Goal: Contribute content: Add original content to the website for others to see

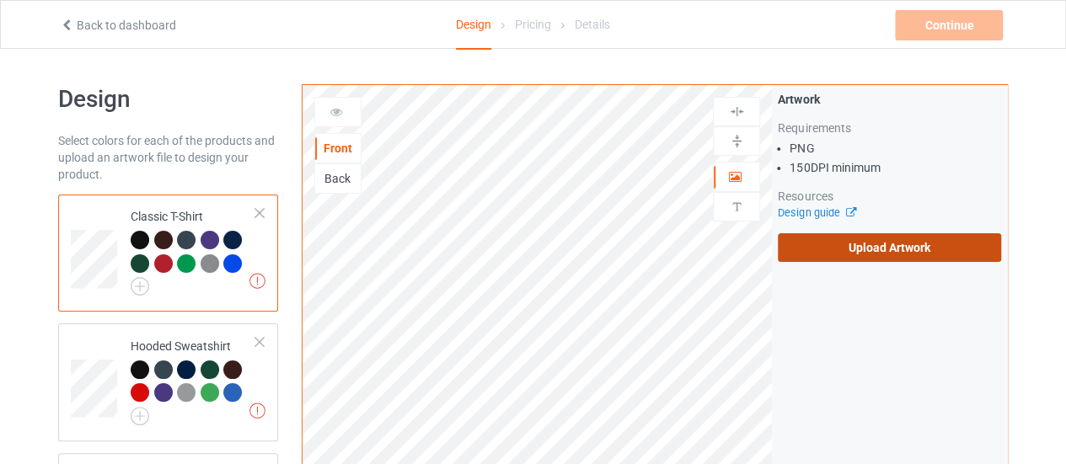
click at [865, 242] on label "Upload Artwork" at bounding box center [889, 247] width 223 height 29
click at [0, 0] on input "Upload Artwork" at bounding box center [0, 0] width 0 height 0
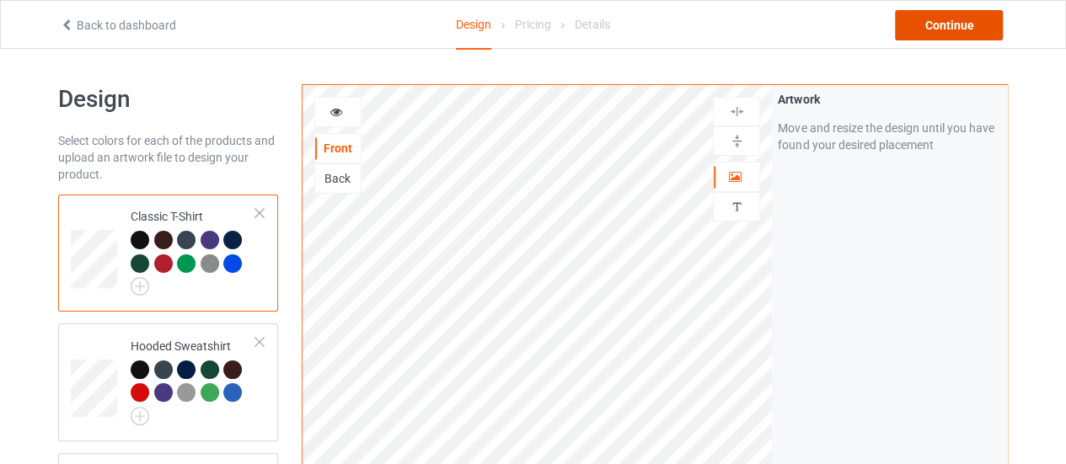
click at [942, 31] on div "Continue" at bounding box center [949, 25] width 108 height 30
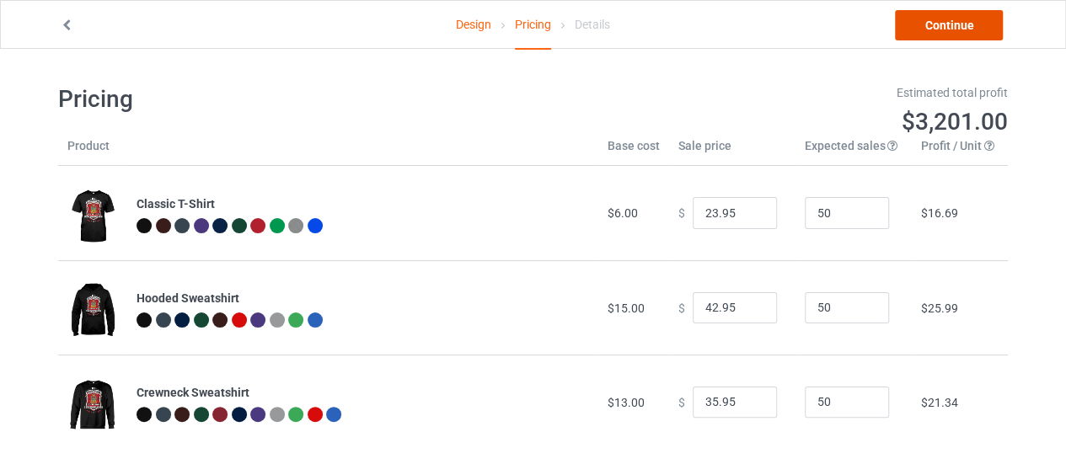
click at [932, 33] on link "Continue" at bounding box center [949, 25] width 108 height 30
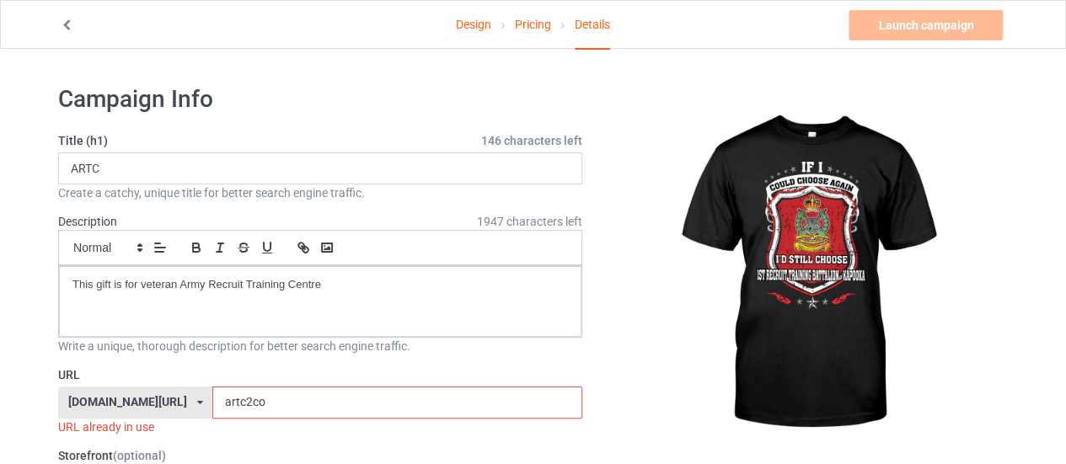
click at [249, 400] on input "artc2co" at bounding box center [396, 403] width 369 height 32
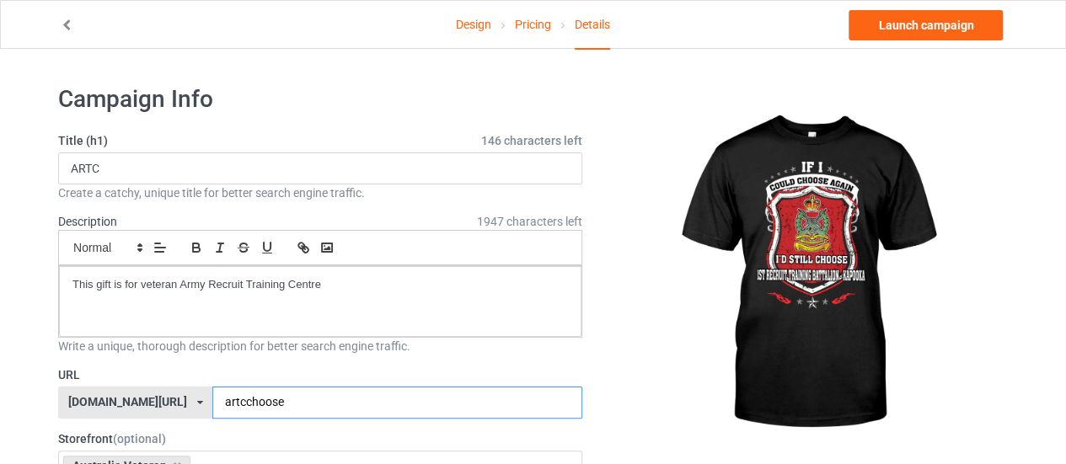
type input "artcchoose"
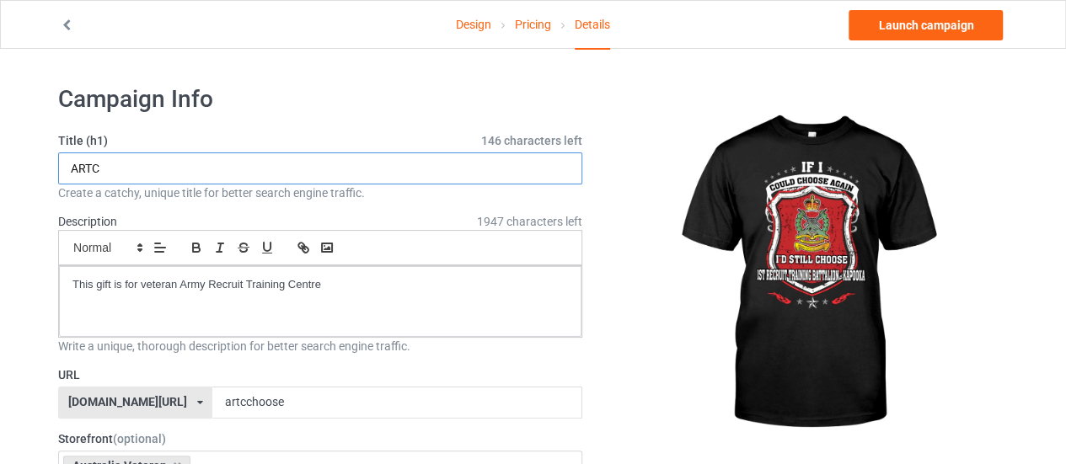
drag, startPoint x: 110, startPoint y: 167, endPoint x: 0, endPoint y: 137, distance: 113.4
type input "1 RTB"
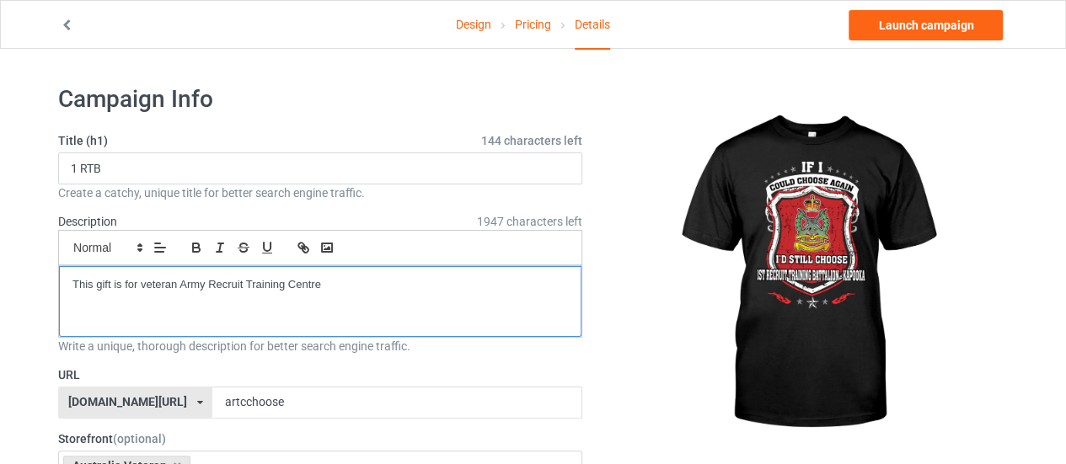
click at [176, 282] on p "This gift is for veteran Army Recruit Training Centre" at bounding box center [319, 285] width 495 height 16
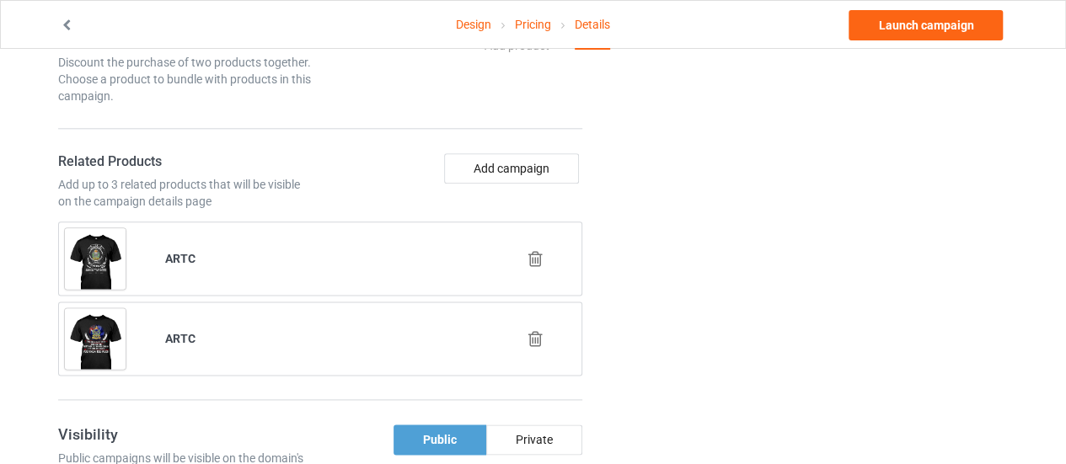
scroll to position [927, 0]
click at [485, 160] on button "Add campaign" at bounding box center [511, 168] width 135 height 30
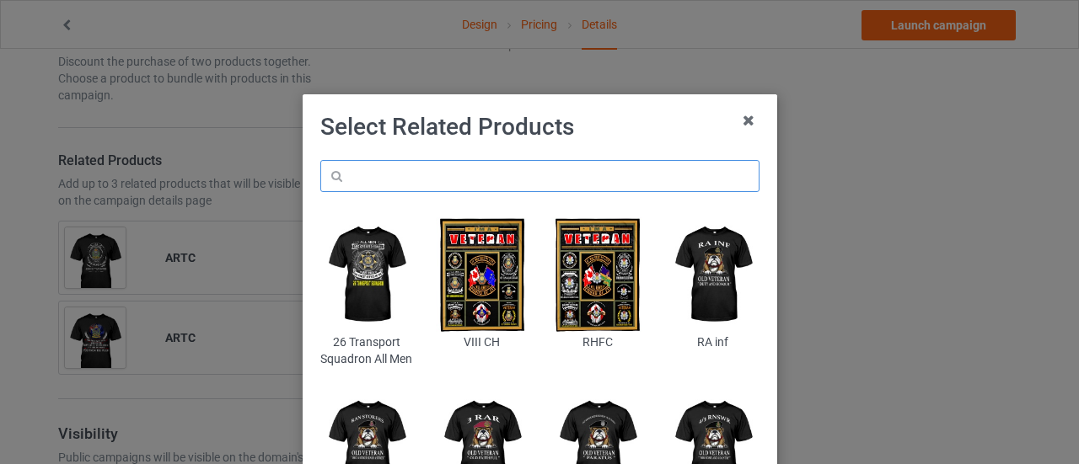
click at [476, 177] on input "text" at bounding box center [539, 176] width 439 height 32
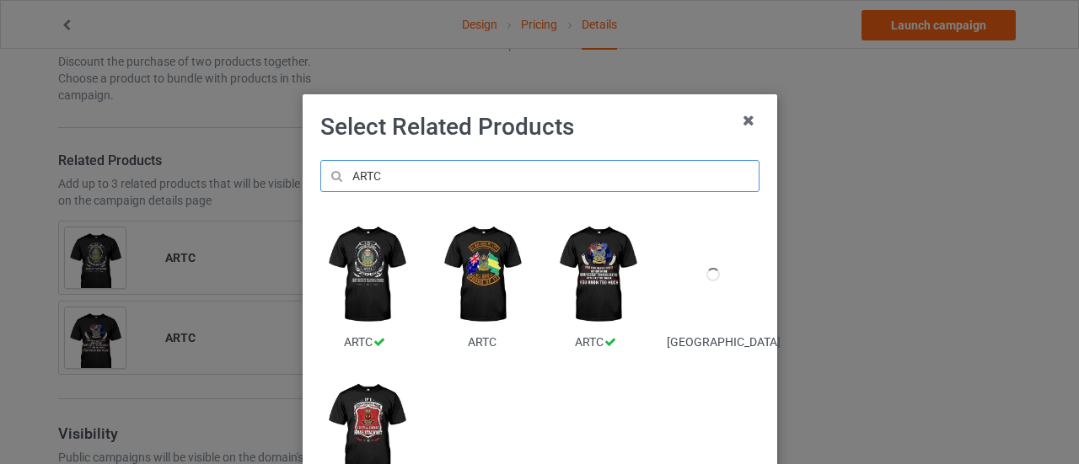
type input "ARTC"
click at [482, 283] on img at bounding box center [482, 274] width 92 height 115
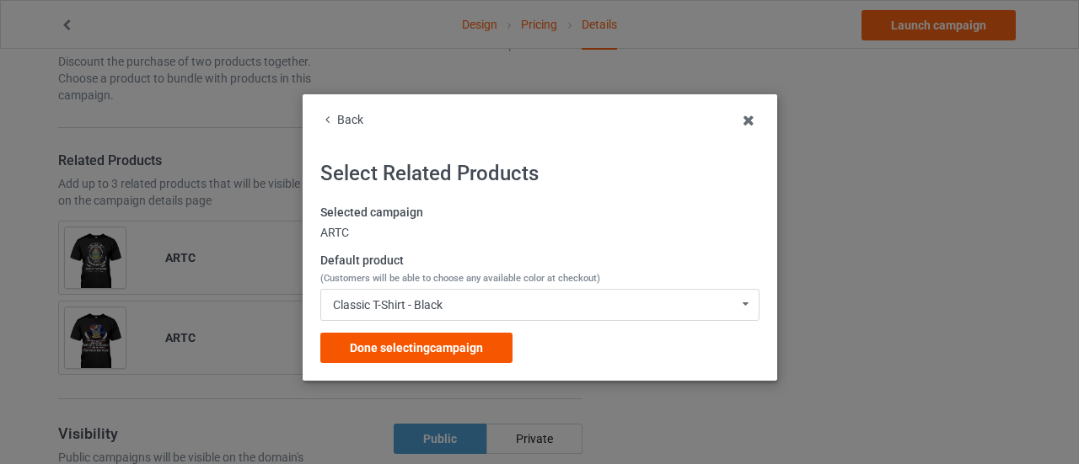
click at [443, 345] on span "Done selecting campaign" at bounding box center [416, 347] width 133 height 13
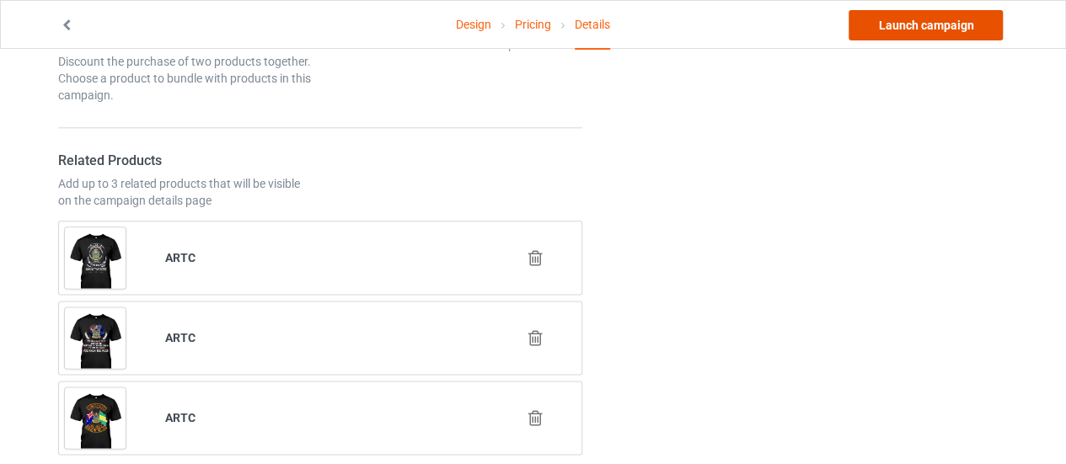
click at [870, 20] on link "Launch campaign" at bounding box center [926, 25] width 154 height 30
